Goal: Transaction & Acquisition: Purchase product/service

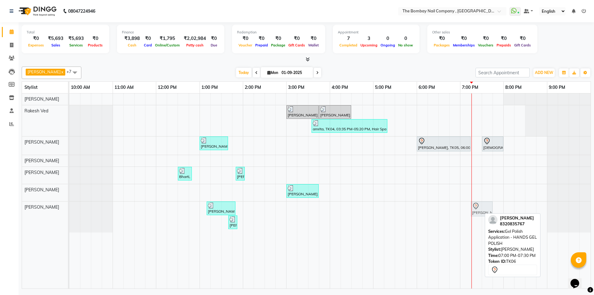
drag, startPoint x: 465, startPoint y: 212, endPoint x: 470, endPoint y: 211, distance: 5.0
click at [69, 209] on div "[PERSON_NAME], TK02, 01:10 PM-01:50 PM, Gel Polish Application - HANDS GEL POLI…" at bounding box center [69, 216] width 0 height 31
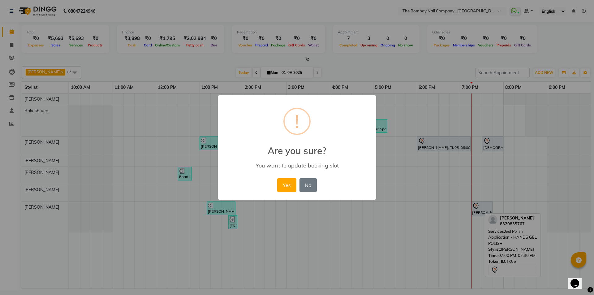
click at [476, 209] on div "× ! Are you sure? You want to update booking slot Yes No No" at bounding box center [297, 147] width 594 height 295
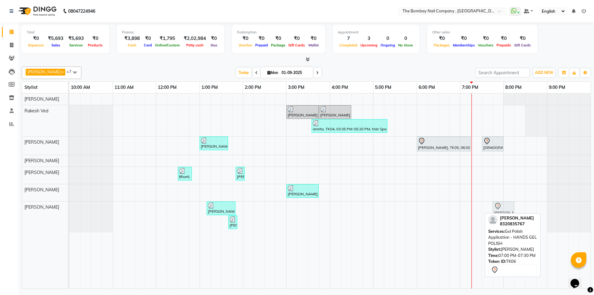
drag, startPoint x: 478, startPoint y: 208, endPoint x: 507, endPoint y: 210, distance: 29.2
click at [69, 210] on div "[PERSON_NAME], TK02, 01:10 PM-01:50 PM, Gel Polish Application - HANDS GEL POLI…" at bounding box center [69, 216] width 0 height 31
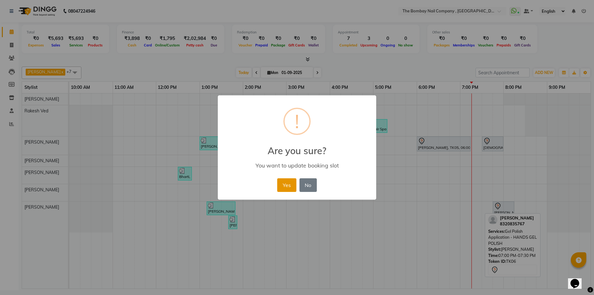
click at [282, 183] on button "Yes" at bounding box center [286, 185] width 19 height 14
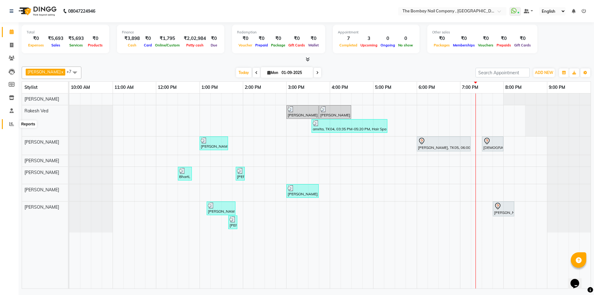
click at [9, 123] on span at bounding box center [11, 124] width 11 height 7
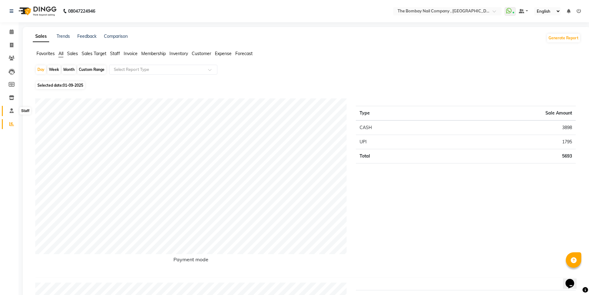
click at [8, 110] on span at bounding box center [11, 110] width 11 height 7
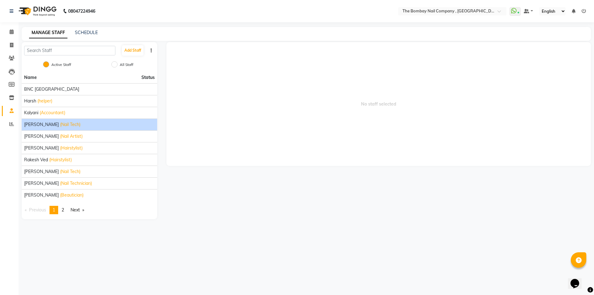
click at [76, 127] on div "[PERSON_NAME] (Nail Tech)" at bounding box center [89, 124] width 131 height 6
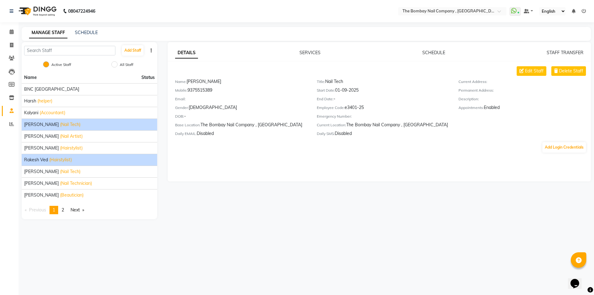
click at [71, 162] on span "(Hairstylist)" at bounding box center [60, 160] width 23 height 6
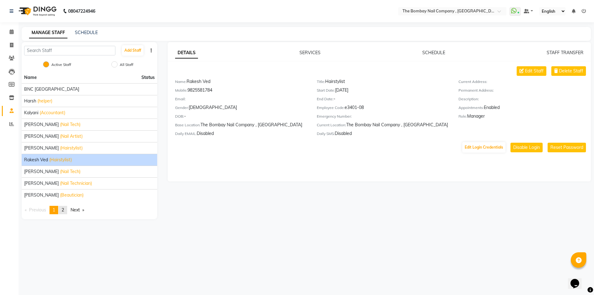
click at [67, 210] on link "page 2" at bounding box center [62, 210] width 9 height 8
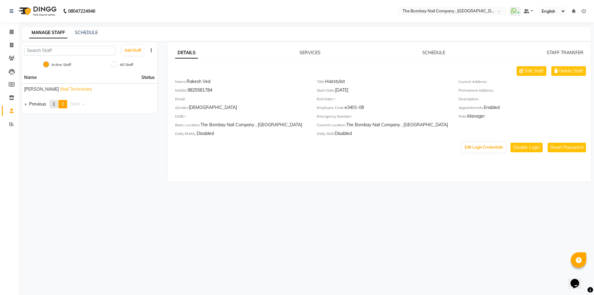
click at [55, 106] on span "1" at bounding box center [54, 104] width 2 height 6
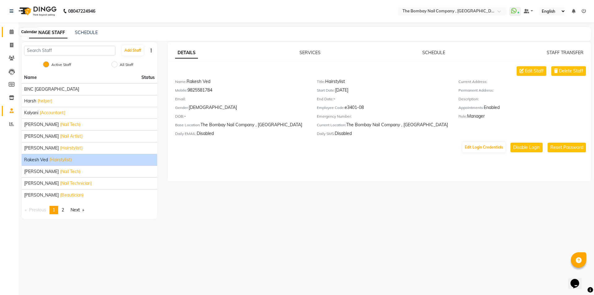
click at [10, 32] on icon at bounding box center [12, 31] width 4 height 5
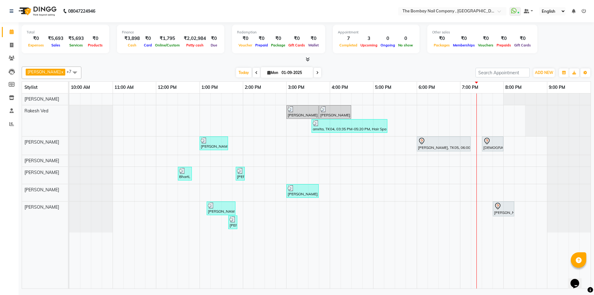
click at [69, 73] on span at bounding box center [75, 73] width 12 height 12
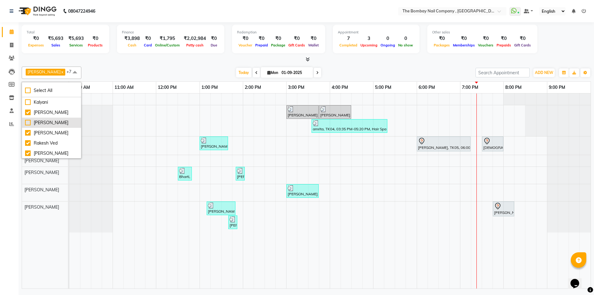
scroll to position [48, 0]
click at [27, 153] on div "[PERSON_NAME]" at bounding box center [51, 153] width 53 height 6
checkbox input "false"
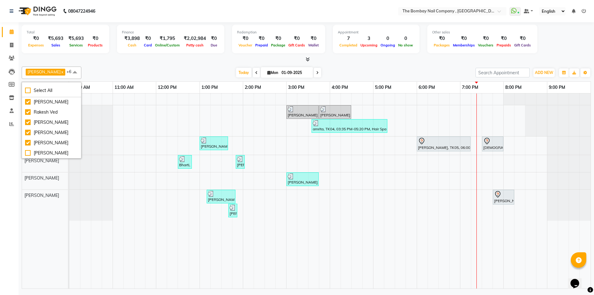
click at [7, 185] on div "Calendar Invoice Clients Leads Members Inventory Staff Reports Completed InProg…" at bounding box center [42, 152] width 84 height 268
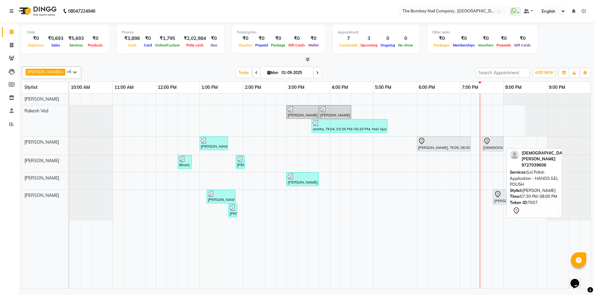
click at [491, 147] on div "[DEMOGRAPHIC_DATA][PERSON_NAME], TK07, 07:30 PM-08:00 PM, Gel Polish Applicatio…" at bounding box center [493, 143] width 20 height 13
select select "7"
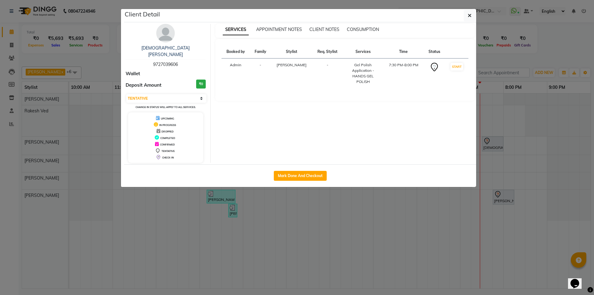
click at [342, 211] on ngb-modal-window "Client Detail [PERSON_NAME] 9727039606 Wallet Deposit Amount ₹0 Select IN SERVI…" at bounding box center [297, 147] width 594 height 295
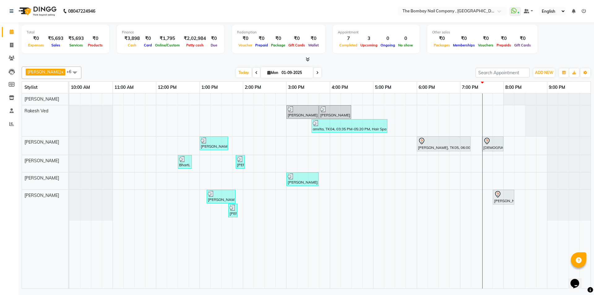
click at [238, 77] on div "[PERSON_NAME] x [PERSON_NAME] Ved x [PERSON_NAME] x [PERSON_NAME] Das x [PERSON…" at bounding box center [306, 73] width 569 height 12
click at [304, 113] on div "[PERSON_NAME], TK01, 03:00 PM-03:45 PM, Hair Services - SHAMPOO + BLOW DRY" at bounding box center [302, 112] width 31 height 12
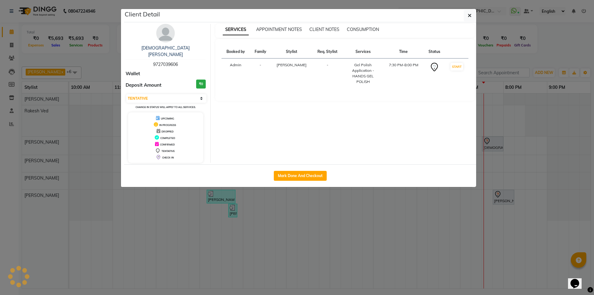
select select "3"
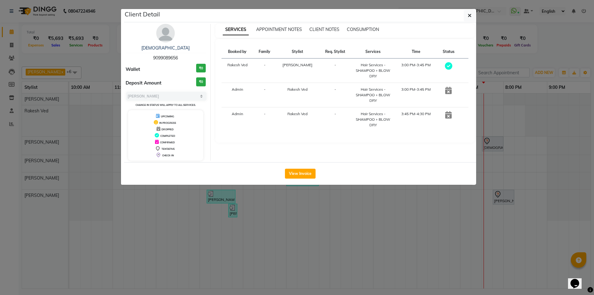
click at [449, 118] on icon at bounding box center [448, 114] width 6 height 7
click at [446, 114] on icon at bounding box center [448, 114] width 6 height 7
click at [469, 17] on icon "button" at bounding box center [470, 15] width 4 height 5
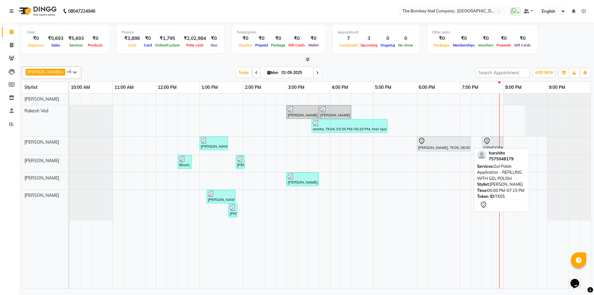
click at [436, 143] on div at bounding box center [443, 140] width 51 height 7
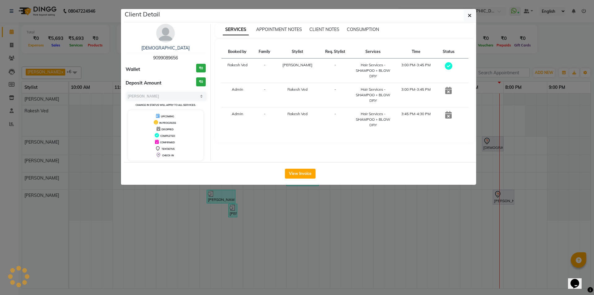
select select "7"
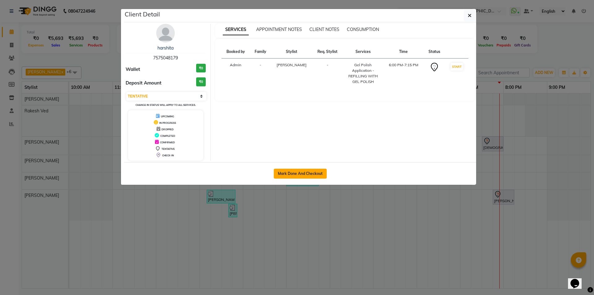
click at [296, 173] on button "Mark Done And Checkout" at bounding box center [300, 174] width 53 height 10
select select "7684"
select select "service"
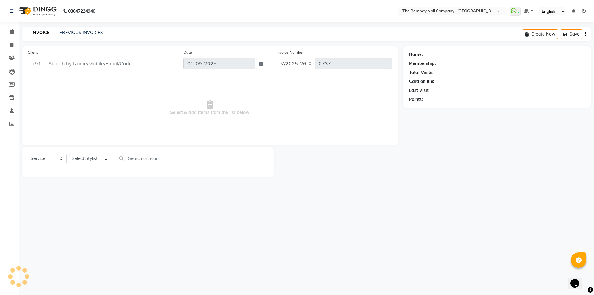
type input "75******79"
select select "81634"
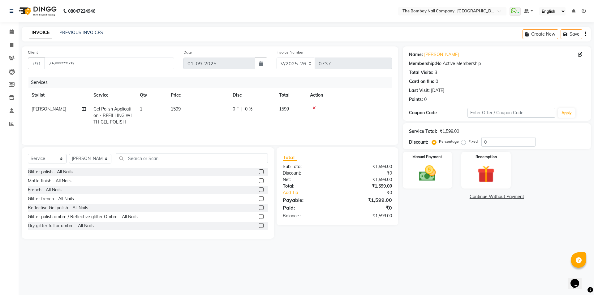
click at [315, 107] on icon at bounding box center [313, 108] width 3 height 4
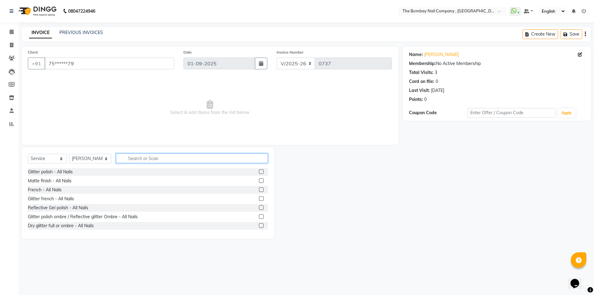
click at [230, 161] on input "text" at bounding box center [192, 158] width 152 height 10
click at [201, 157] on input "text" at bounding box center [192, 158] width 152 height 10
type input "o"
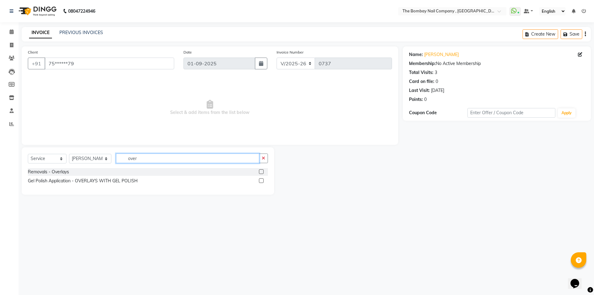
type input "over"
click at [262, 181] on label at bounding box center [261, 180] width 5 height 5
click at [262, 181] on input "checkbox" at bounding box center [261, 181] width 4 height 4
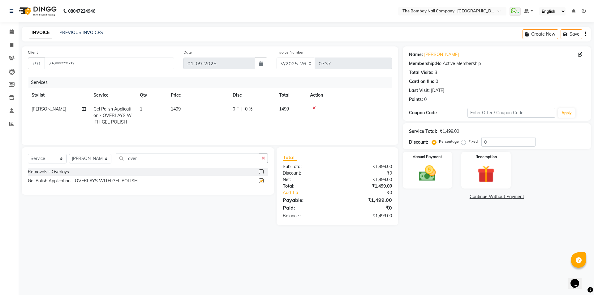
checkbox input "false"
click at [234, 107] on span "0 F" at bounding box center [236, 109] width 6 height 6
select select "81634"
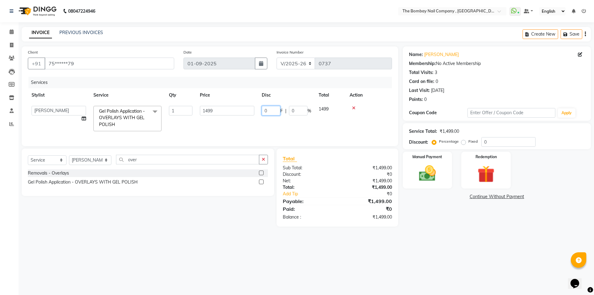
click at [272, 110] on input "0" at bounding box center [271, 111] width 19 height 10
type input "200"
click at [179, 166] on div "Select Service Product Membership Package Voucher Prepaid Gift Card Select Styl…" at bounding box center [148, 162] width 240 height 15
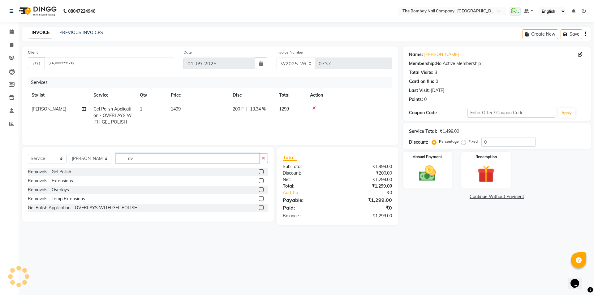
type input "o"
click at [178, 159] on input "text" at bounding box center [192, 158] width 152 height 10
type input "c"
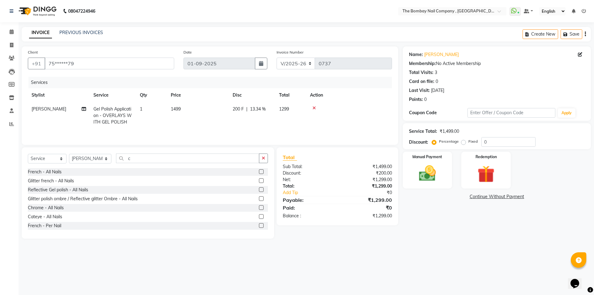
click at [259, 207] on label at bounding box center [261, 207] width 5 height 5
click at [259, 207] on input "checkbox" at bounding box center [261, 208] width 4 height 4
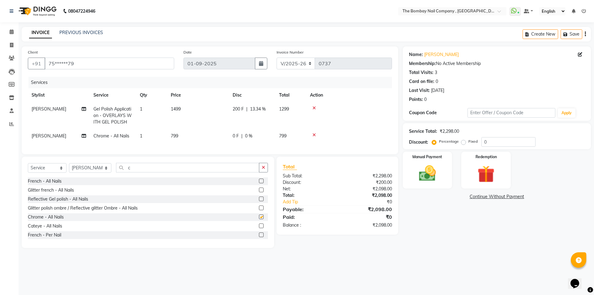
checkbox input "false"
click at [181, 136] on td "799" at bounding box center [198, 136] width 62 height 14
select select "81634"
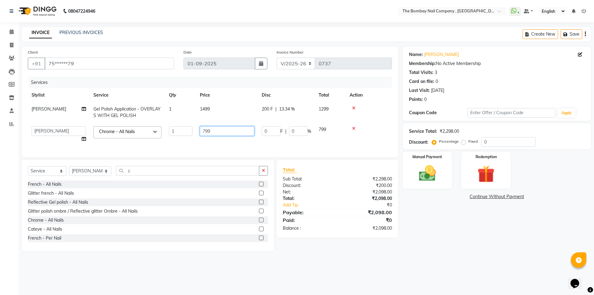
click at [209, 130] on input "799" at bounding box center [227, 131] width 54 height 10
type input "7"
type input "999"
click at [367, 134] on td at bounding box center [369, 135] width 46 height 24
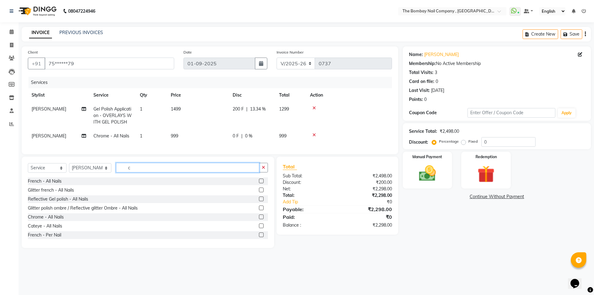
click at [137, 172] on input "c" at bounding box center [188, 168] width 144 height 10
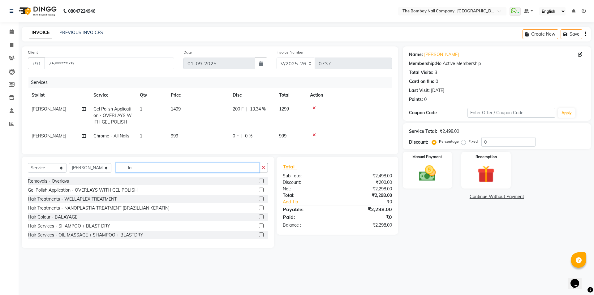
type input "l"
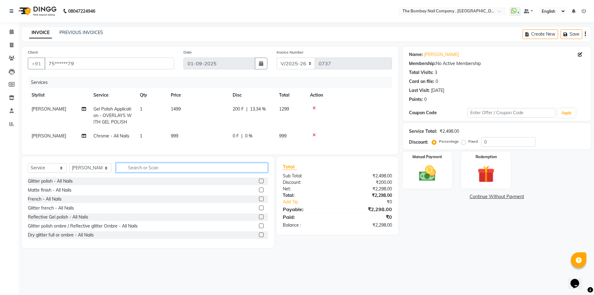
type input "g"
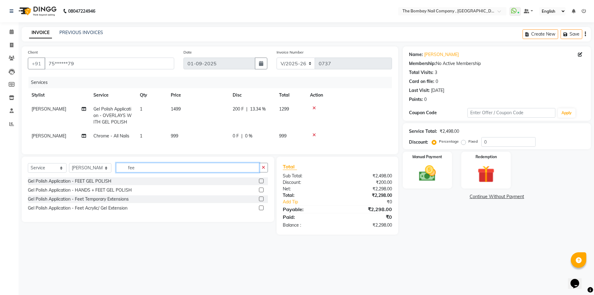
type input "fee"
click at [261, 183] on label at bounding box center [261, 180] width 5 height 5
click at [261, 183] on input "checkbox" at bounding box center [261, 181] width 4 height 4
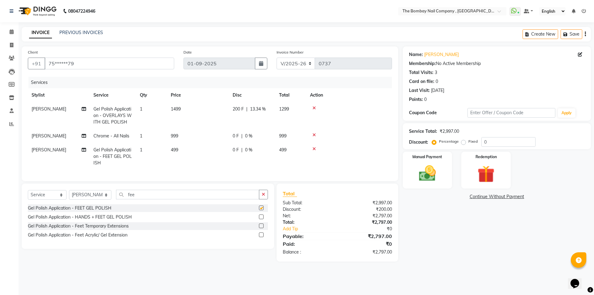
checkbox input "false"
click at [146, 199] on input "fee" at bounding box center [188, 195] width 144 height 10
type input "f"
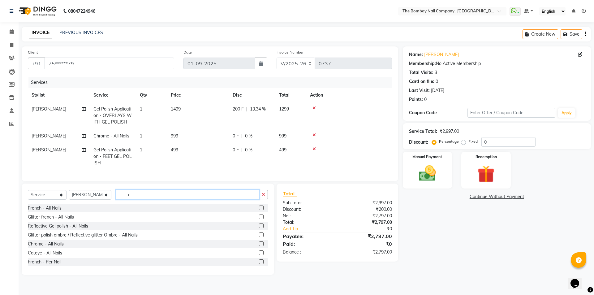
type input "c"
click at [115, 247] on div "Chrome - All Nails" at bounding box center [148, 244] width 240 height 8
click at [252, 248] on div "Chrome - All Nails" at bounding box center [148, 244] width 240 height 8
click at [259, 246] on label at bounding box center [261, 243] width 5 height 5
click at [259, 246] on input "checkbox" at bounding box center [261, 244] width 4 height 4
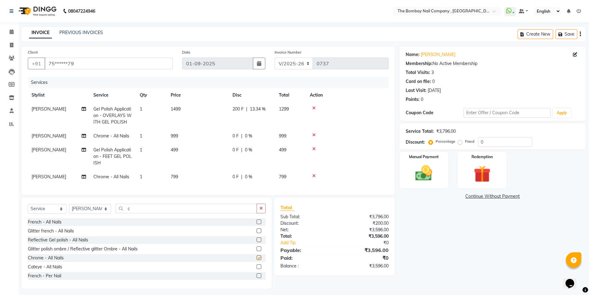
checkbox input "false"
click at [141, 179] on span "1" at bounding box center [141, 177] width 2 height 6
select select "81634"
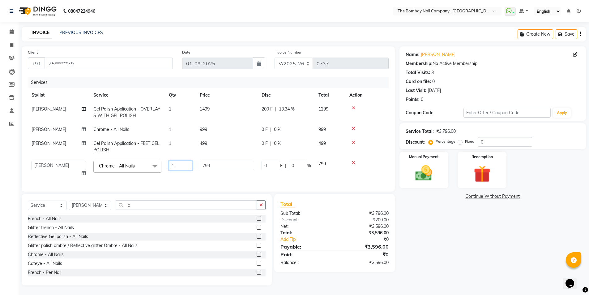
click at [179, 165] on input "1" at bounding box center [181, 166] width 24 height 10
type input "1"
type input "2"
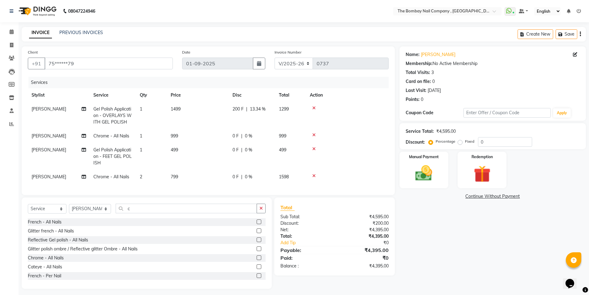
click at [185, 175] on td "799" at bounding box center [198, 177] width 62 height 14
select select "81634"
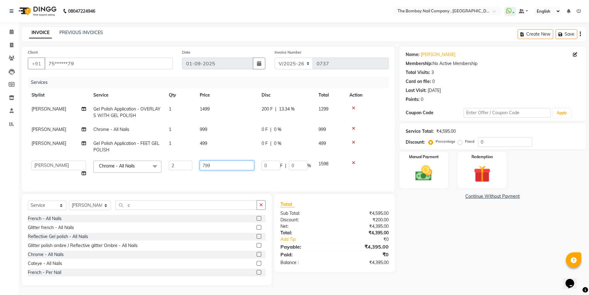
click at [213, 165] on input "799" at bounding box center [227, 166] width 54 height 10
type input "7"
type input "100"
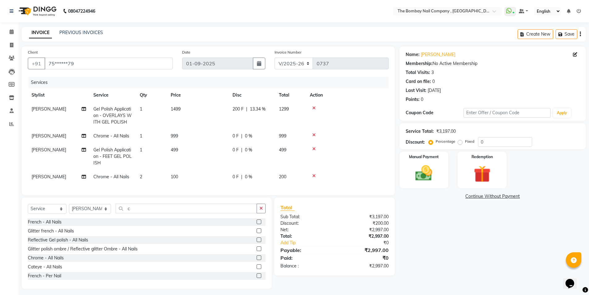
click at [375, 144] on td at bounding box center [347, 156] width 83 height 27
click at [426, 169] on img at bounding box center [424, 173] width 28 height 20
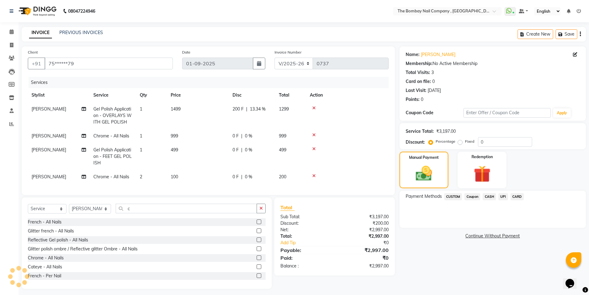
click at [501, 195] on span "UPI" at bounding box center [504, 196] width 10 height 7
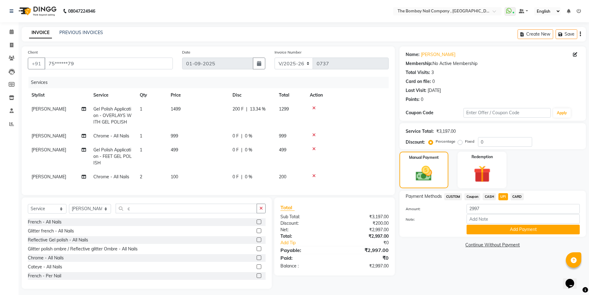
click at [38, 151] on span "[PERSON_NAME]" at bounding box center [49, 150] width 35 height 6
select select "81634"
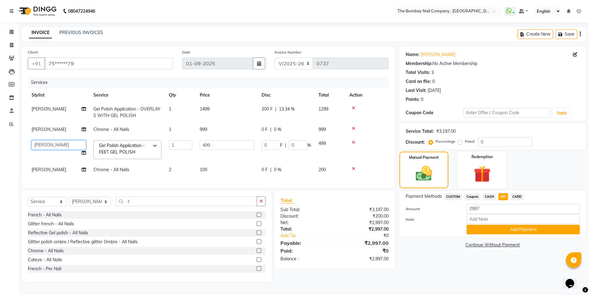
click at [47, 146] on select "BNC [GEOGRAPHIC_DATA] [PERSON_NAME] Krishna [PERSON_NAME] [PERSON_NAME] [PERSON…" at bounding box center [59, 145] width 54 height 10
select select "89334"
click at [46, 169] on td "[PERSON_NAME]" at bounding box center [59, 170] width 62 height 14
select select "81634"
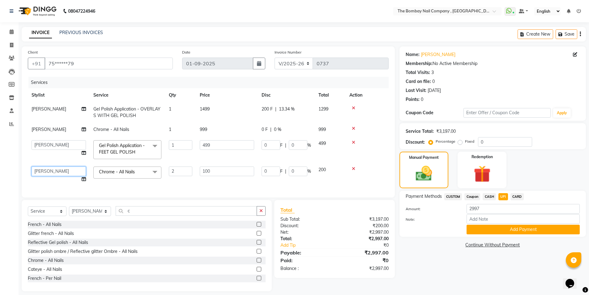
click at [46, 169] on select "BNC [GEOGRAPHIC_DATA] [PERSON_NAME] Krishna [PERSON_NAME] [PERSON_NAME] [PERSON…" at bounding box center [59, 171] width 54 height 10
select select "89334"
click at [522, 226] on button "Add Payment" at bounding box center [523, 230] width 113 height 10
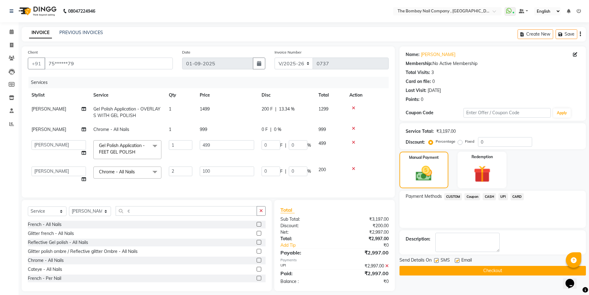
click at [510, 269] on button "Checkout" at bounding box center [493, 271] width 187 height 10
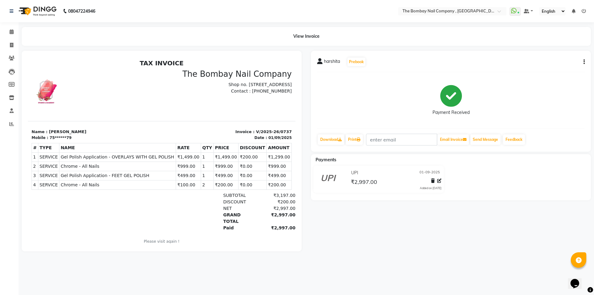
click at [34, 9] on img at bounding box center [37, 10] width 42 height 17
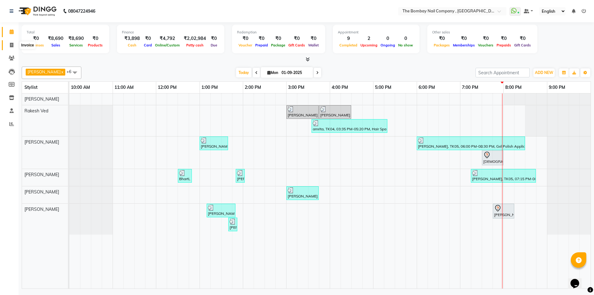
click at [10, 42] on span at bounding box center [11, 45] width 11 height 7
select select "7684"
select select "service"
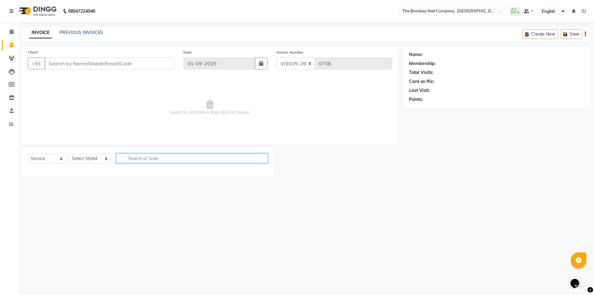
click at [145, 157] on input "text" at bounding box center [192, 158] width 152 height 10
click at [81, 157] on select "Select Stylist BNC [GEOGRAPHIC_DATA] [PERSON_NAME] Krishna [PERSON_NAME] [PERSO…" at bounding box center [90, 159] width 42 height 10
select select "90405"
click at [69, 154] on select "Select Stylist BNC [GEOGRAPHIC_DATA] [PERSON_NAME] Krishna [PERSON_NAME] [PERSO…" at bounding box center [90, 159] width 42 height 10
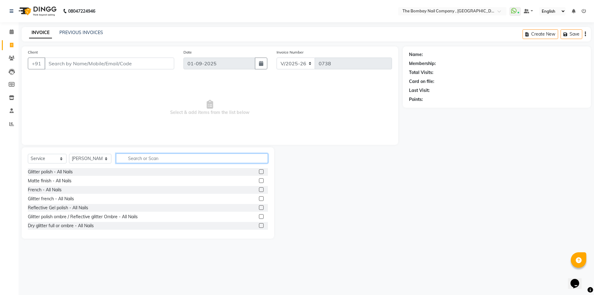
click at [138, 155] on input "text" at bounding box center [192, 158] width 152 height 10
type input "rem"
click at [259, 172] on label at bounding box center [261, 171] width 5 height 5
click at [259, 172] on input "checkbox" at bounding box center [261, 172] width 4 height 4
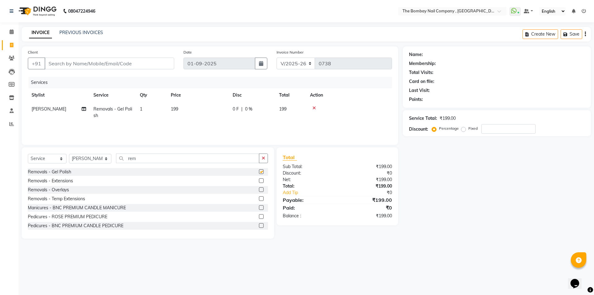
checkbox input "false"
click at [140, 160] on input "rem" at bounding box center [188, 158] width 144 height 10
type input "r"
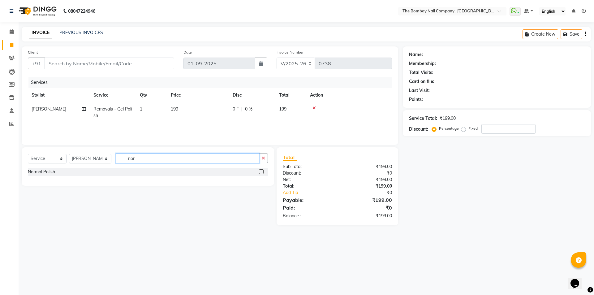
type input "nor"
click at [260, 170] on label at bounding box center [261, 171] width 5 height 5
click at [260, 170] on input "checkbox" at bounding box center [261, 172] width 4 height 4
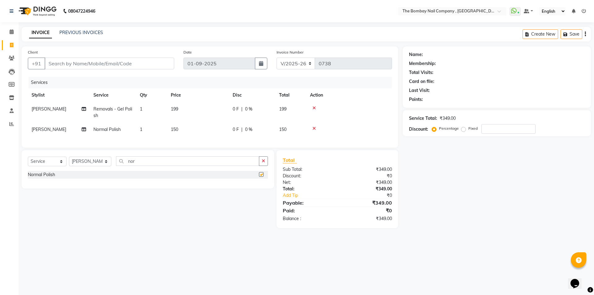
checkbox input "false"
click at [93, 64] on input "Client" at bounding box center [110, 64] width 130 height 12
click at [315, 108] on icon at bounding box center [313, 108] width 3 height 4
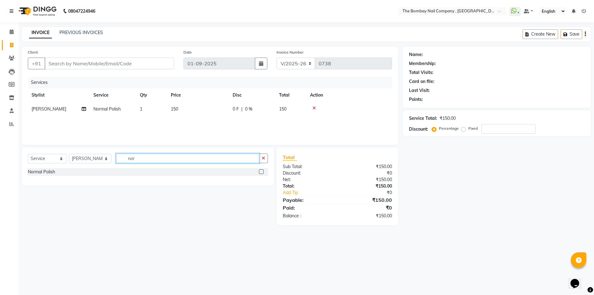
click at [170, 157] on input "nor" at bounding box center [188, 158] width 144 height 10
type input "n"
type input "remo"
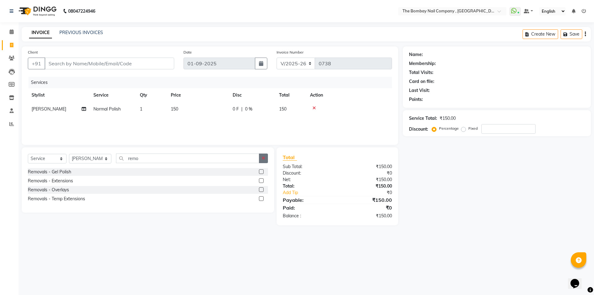
click at [264, 158] on icon "button" at bounding box center [263, 158] width 3 height 4
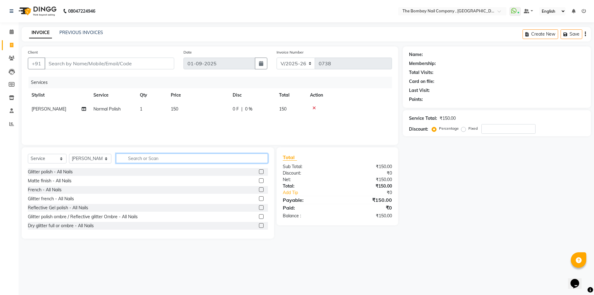
click at [128, 157] on input "text" at bounding box center [192, 158] width 152 height 10
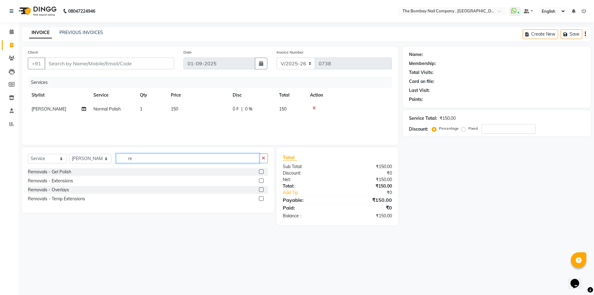
type input "r"
type input "g"
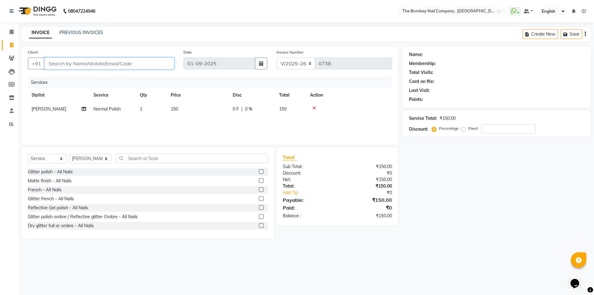
click at [68, 66] on input "Client" at bounding box center [110, 64] width 130 height 12
click at [51, 64] on input "Client" at bounding box center [110, 64] width 130 height 12
type input "9"
type input "0"
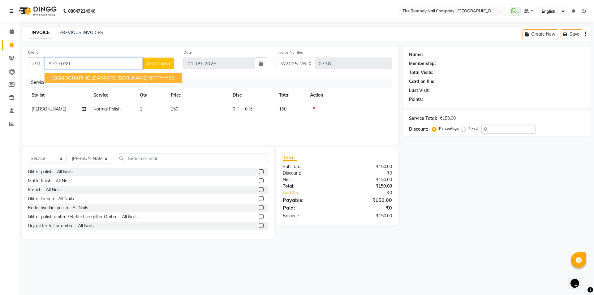
click at [71, 76] on span "[DEMOGRAPHIC_DATA][PERSON_NAME]" at bounding box center [100, 78] width 96 height 6
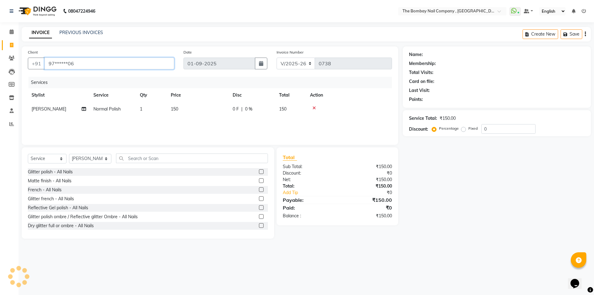
type input "97******06"
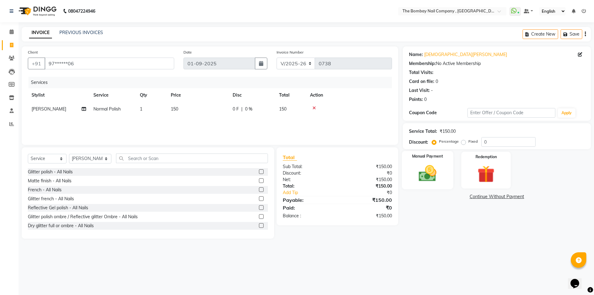
click at [427, 187] on div "Manual Payment" at bounding box center [427, 170] width 51 height 38
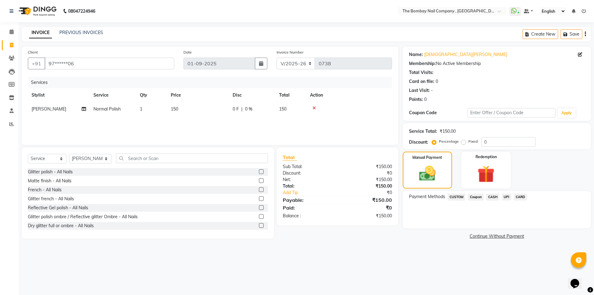
click at [507, 197] on span "UPI" at bounding box center [507, 196] width 10 height 7
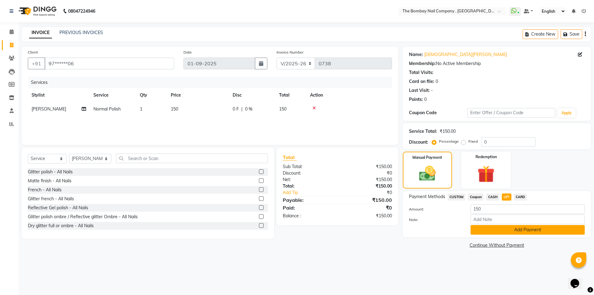
click at [503, 232] on button "Add Payment" at bounding box center [528, 230] width 114 height 10
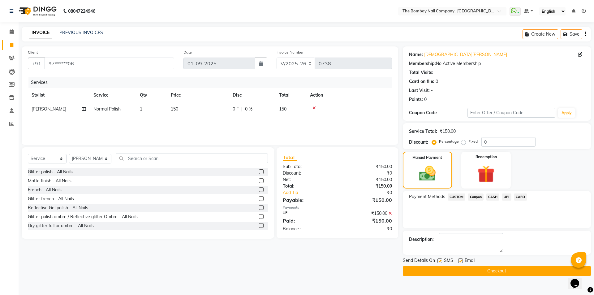
click at [459, 273] on button "Checkout" at bounding box center [497, 271] width 188 height 10
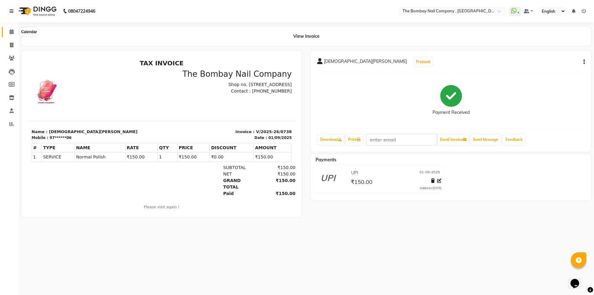
click at [12, 34] on span at bounding box center [11, 31] width 11 height 7
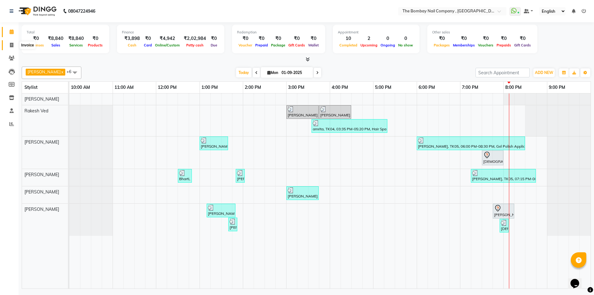
click at [15, 48] on link "Invoice" at bounding box center [9, 45] width 15 height 10
select select "7684"
select select "service"
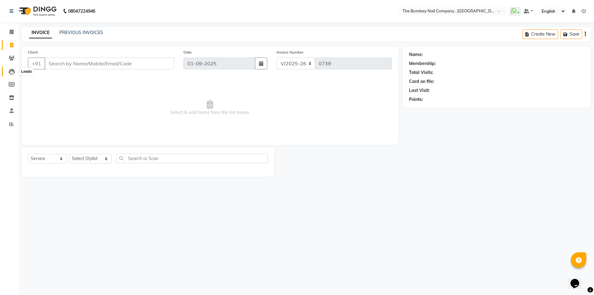
click at [13, 69] on icon at bounding box center [12, 72] width 6 height 6
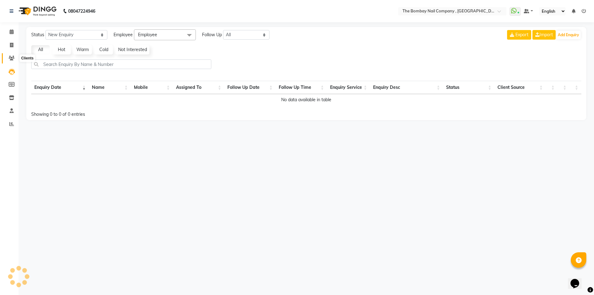
click at [12, 61] on span at bounding box center [11, 58] width 11 height 7
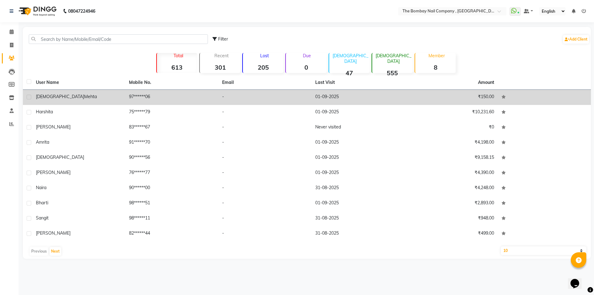
click at [88, 98] on div "[DEMOGRAPHIC_DATA][PERSON_NAME]" at bounding box center [79, 96] width 86 height 6
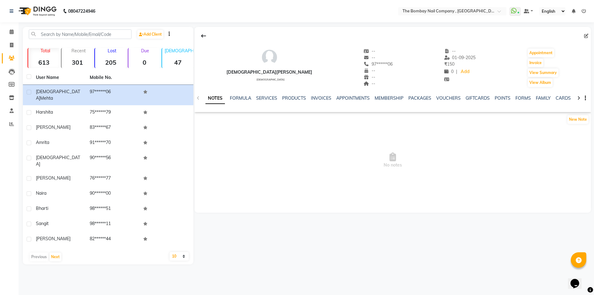
click at [9, 27] on li "Calendar" at bounding box center [9, 31] width 19 height 13
click at [11, 33] on icon at bounding box center [12, 31] width 4 height 5
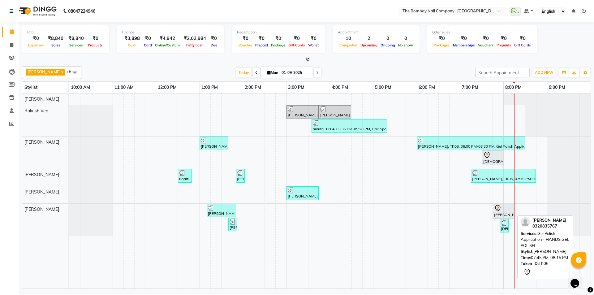
click at [504, 216] on div "[PERSON_NAME], TK06, 07:45 PM-08:15 PM, Gel Polish Application - HANDS GEL POLI…" at bounding box center [503, 210] width 20 height 13
select select "7"
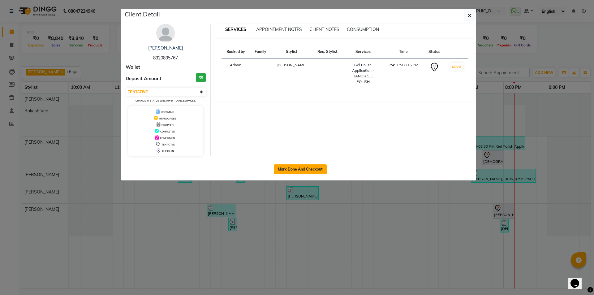
click at [298, 170] on button "Mark Done And Checkout" at bounding box center [300, 169] width 53 height 10
select select "service"
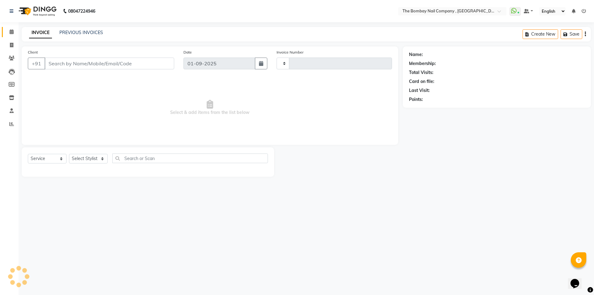
type input "0739"
select select "7684"
type input "83******67"
select select "90405"
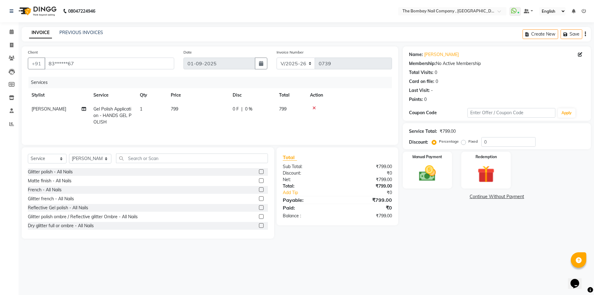
click at [49, 111] on span "[PERSON_NAME]" at bounding box center [49, 109] width 35 height 6
select select "90405"
click at [62, 110] on select "BNC [GEOGRAPHIC_DATA] [PERSON_NAME] Krishna [PERSON_NAME] [PERSON_NAME] [PERSON…" at bounding box center [59, 111] width 54 height 10
select select "89334"
click at [276, 109] on input "0" at bounding box center [271, 111] width 19 height 10
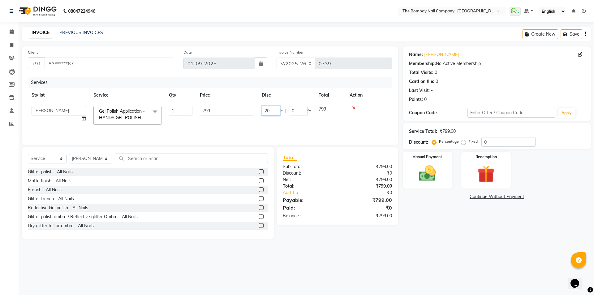
type input "200"
click at [367, 126] on td at bounding box center [349, 115] width 86 height 27
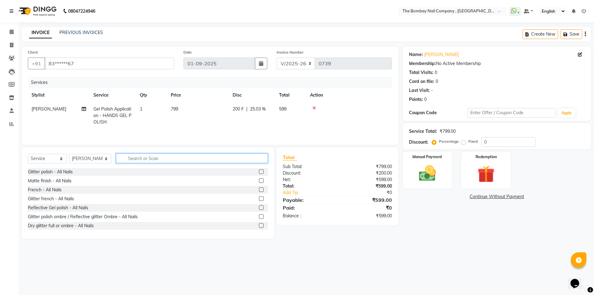
click at [141, 156] on input "text" at bounding box center [192, 158] width 152 height 10
type input "ext"
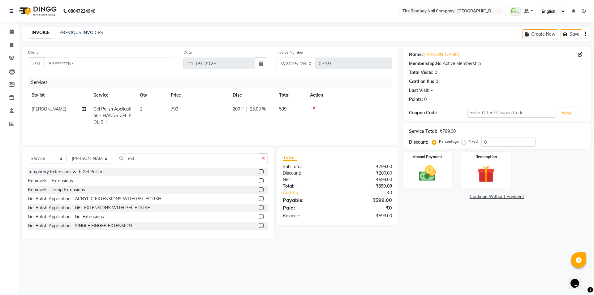
click at [259, 200] on label at bounding box center [261, 198] width 5 height 5
click at [259, 200] on input "checkbox" at bounding box center [261, 199] width 4 height 4
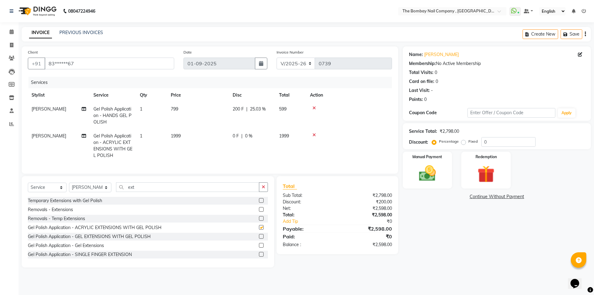
checkbox input "false"
click at [144, 133] on td "1" at bounding box center [151, 145] width 31 height 33
select select "90405"
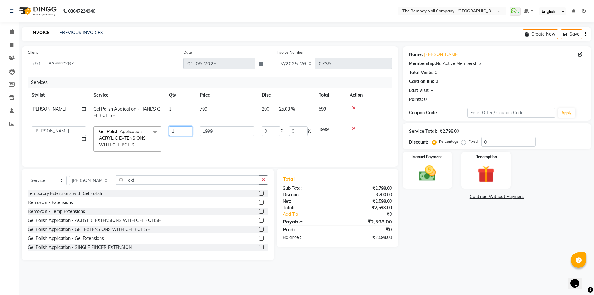
click at [176, 131] on input "1" at bounding box center [181, 131] width 24 height 10
type input "2"
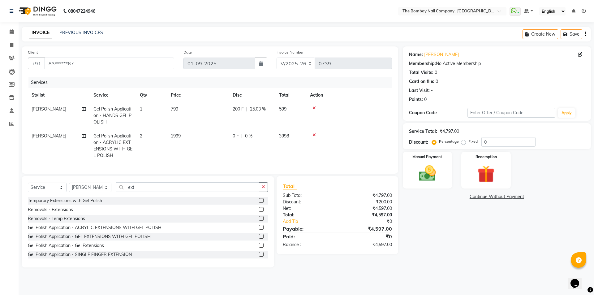
click at [181, 135] on td "1999" at bounding box center [198, 145] width 62 height 33
select select "90405"
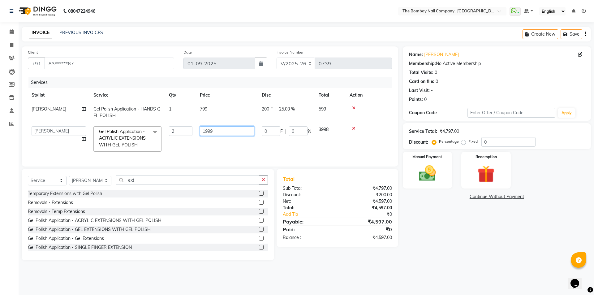
click at [218, 130] on input "1999" at bounding box center [227, 131] width 54 height 10
type input "1"
type input "3"
type input "200"
click at [217, 155] on td "200" at bounding box center [227, 139] width 62 height 33
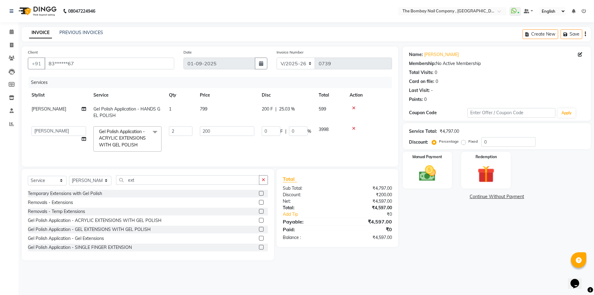
select select "90405"
click at [299, 144] on td "0 F | 0 %" at bounding box center [286, 139] width 57 height 33
click at [327, 266] on main "INVOICE PREVIOUS INVOICES Create New Save Client +91 83******67 Date [DATE] Inv…" at bounding box center [306, 148] width 575 height 243
click at [278, 142] on td "0 F | 0 %" at bounding box center [286, 139] width 57 height 33
click at [72, 150] on td "BNC [GEOGRAPHIC_DATA] [PERSON_NAME] Krishna [PERSON_NAME] [PERSON_NAME] [PERSON…" at bounding box center [59, 139] width 62 height 33
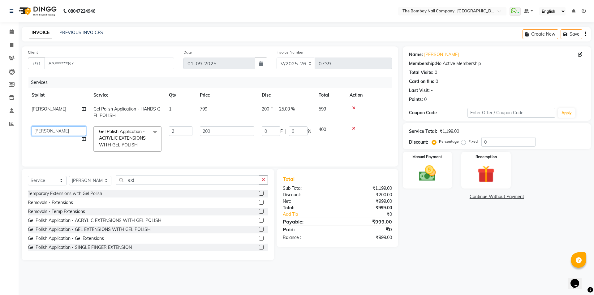
click at [68, 132] on select "BNC [GEOGRAPHIC_DATA] [PERSON_NAME] Krishna [PERSON_NAME] [PERSON_NAME] [PERSON…" at bounding box center [59, 131] width 54 height 10
select select "89334"
click at [339, 279] on div "08047224946 Select Location × The Bombay Nail Company , [GEOGRAPHIC_DATA] Whats…" at bounding box center [297, 147] width 594 height 295
click at [128, 183] on input "ext" at bounding box center [188, 180] width 144 height 10
click at [167, 185] on input "ext" at bounding box center [188, 180] width 144 height 10
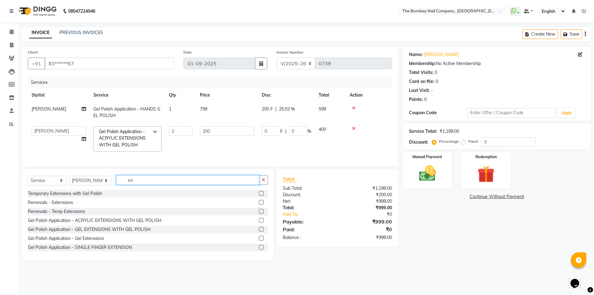
type input "e"
type input "oil"
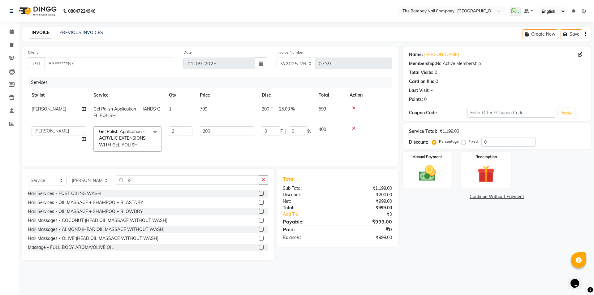
click at [259, 231] on label at bounding box center [261, 229] width 5 height 5
click at [259, 231] on input "checkbox" at bounding box center [261, 229] width 4 height 4
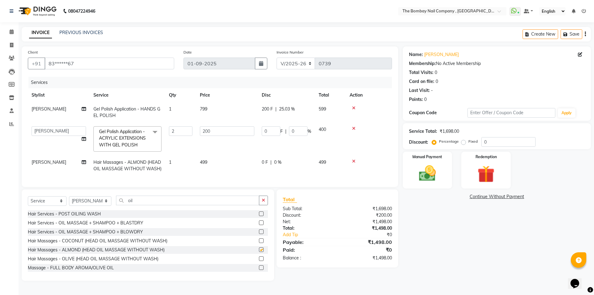
checkbox input "false"
click at [54, 164] on span "[PERSON_NAME]" at bounding box center [49, 162] width 35 height 6
select select "90405"
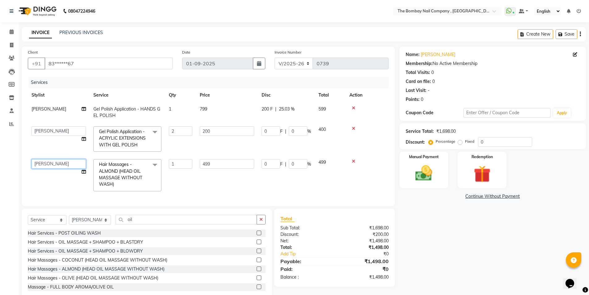
click at [70, 162] on select "BNC [GEOGRAPHIC_DATA] [PERSON_NAME] Krishna [PERSON_NAME] [PERSON_NAME] [PERSON…" at bounding box center [59, 164] width 54 height 10
select select "90049"
click at [423, 165] on img at bounding box center [424, 173] width 28 height 20
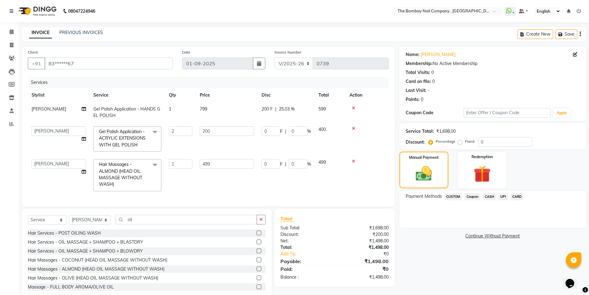
click at [491, 196] on span "CASH" at bounding box center [489, 196] width 13 height 7
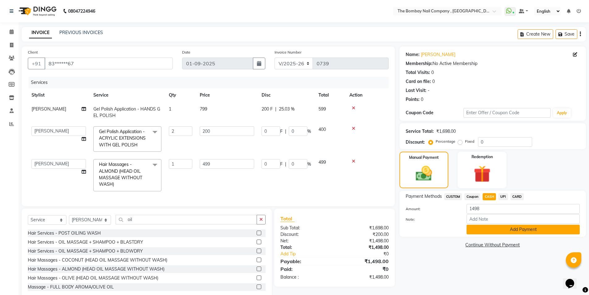
click at [509, 228] on button "Add Payment" at bounding box center [523, 230] width 113 height 10
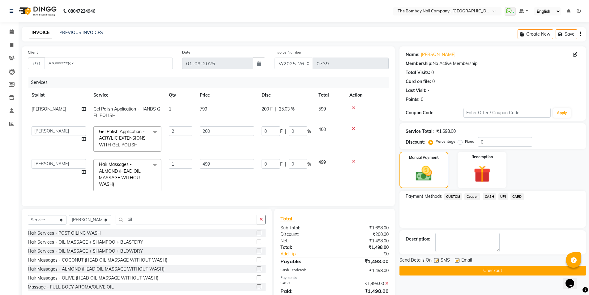
click at [489, 268] on button "Checkout" at bounding box center [493, 271] width 187 height 10
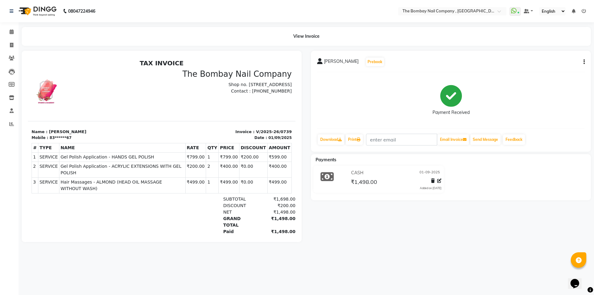
click at [38, 9] on img at bounding box center [37, 10] width 42 height 17
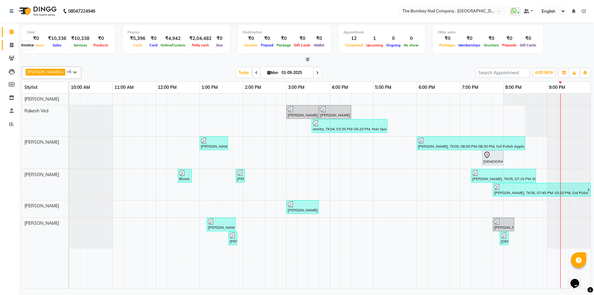
click at [12, 43] on icon at bounding box center [11, 45] width 3 height 5
select select "7684"
select select "service"
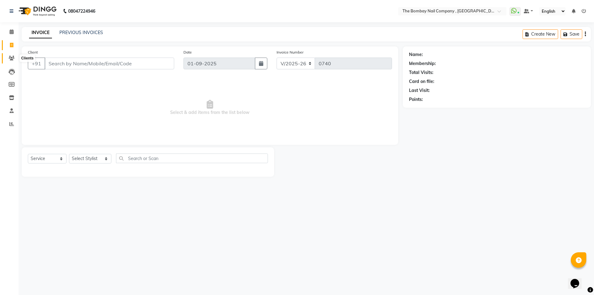
click at [11, 58] on icon at bounding box center [12, 58] width 6 height 5
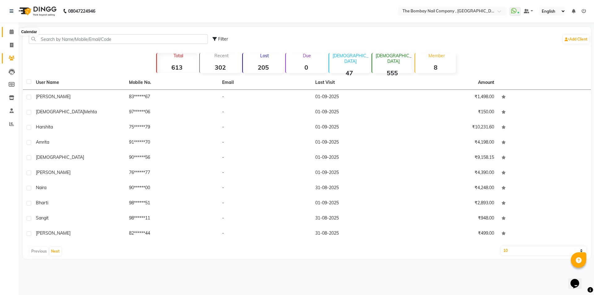
click at [6, 30] on span at bounding box center [11, 31] width 11 height 7
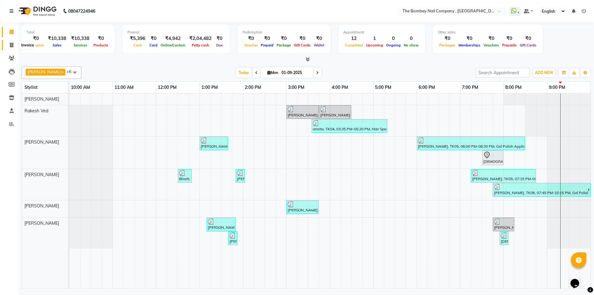
click at [11, 47] on span at bounding box center [11, 45] width 11 height 7
select select "service"
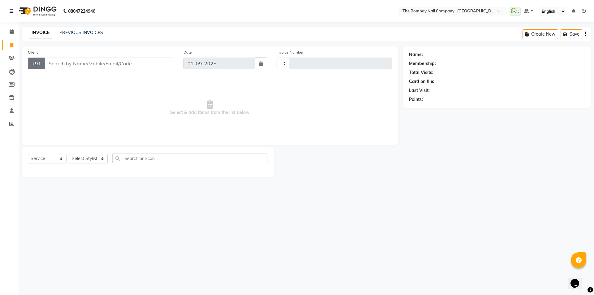
type input "0740"
select select "7684"
click at [83, 63] on input "Client" at bounding box center [110, 64] width 130 height 12
type input "9722883535"
click at [147, 62] on span "Add Client" at bounding box center [158, 63] width 24 height 6
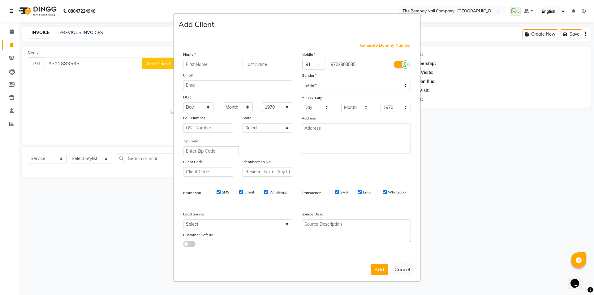
click at [208, 63] on input "text" at bounding box center [208, 65] width 50 height 10
type input "alpa"
click at [377, 86] on select "Select [DEMOGRAPHIC_DATA] [DEMOGRAPHIC_DATA] Other Prefer Not To Say" at bounding box center [356, 86] width 109 height 10
select select "[DEMOGRAPHIC_DATA]"
click at [302, 81] on select "Select [DEMOGRAPHIC_DATA] [DEMOGRAPHIC_DATA] Other Prefer Not To Say" at bounding box center [356, 86] width 109 height 10
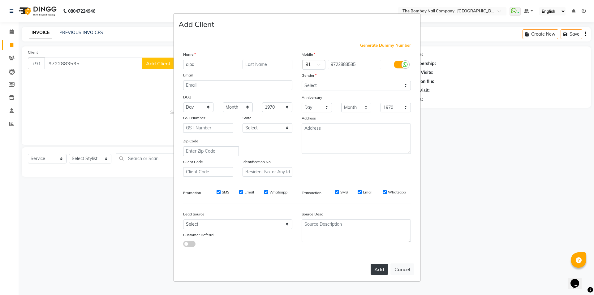
click at [379, 270] on button "Add" at bounding box center [379, 269] width 17 height 11
type input "97******35"
select select
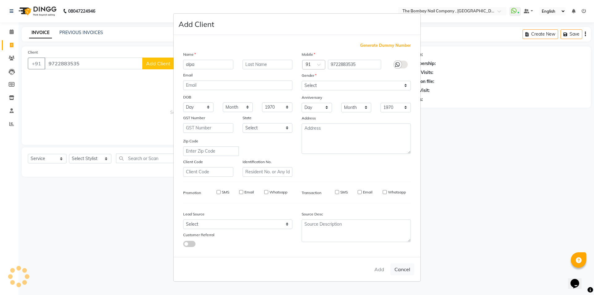
select select
checkbox input "false"
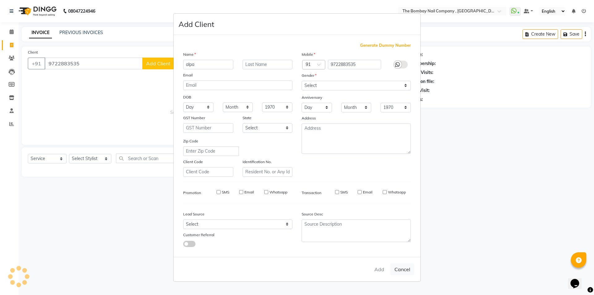
checkbox input "false"
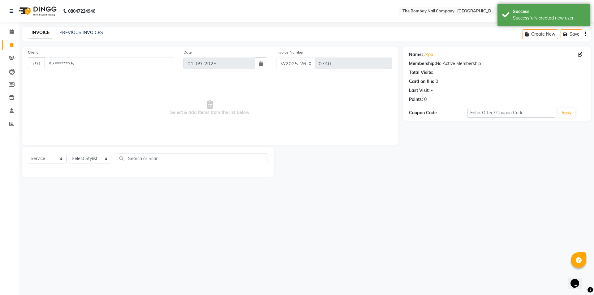
click at [52, 9] on img at bounding box center [37, 10] width 42 height 17
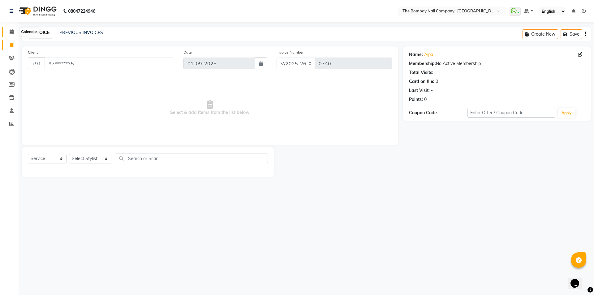
click at [13, 35] on span at bounding box center [11, 31] width 11 height 7
